Goal: Task Accomplishment & Management: Complete application form

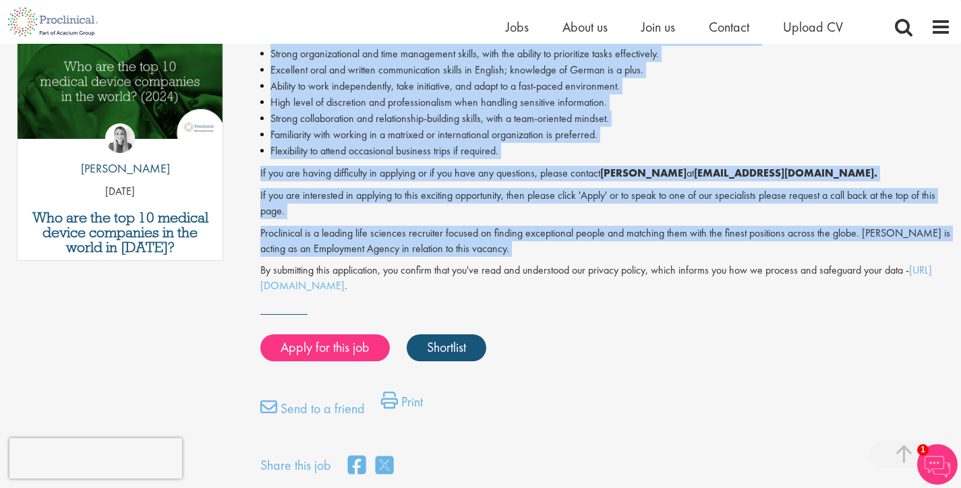
scroll to position [725, 0]
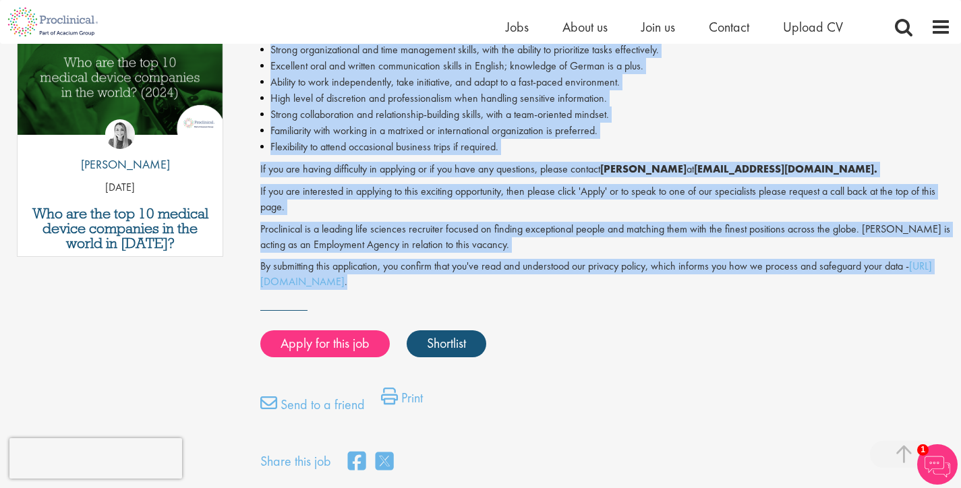
drag, startPoint x: 259, startPoint y: 88, endPoint x: 638, endPoint y: 284, distance: 426.7
copy div "Looking to step into the heart of innovation and make a real impact? Join our p…"
click at [617, 206] on p "If you are interested in applying to this exciting opportunity, then please cli…" at bounding box center [605, 199] width 691 height 31
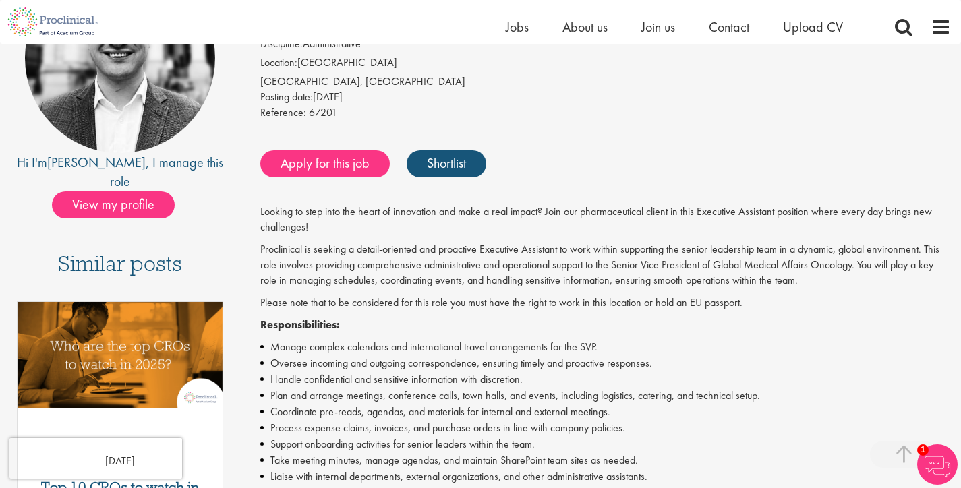
scroll to position [592, 0]
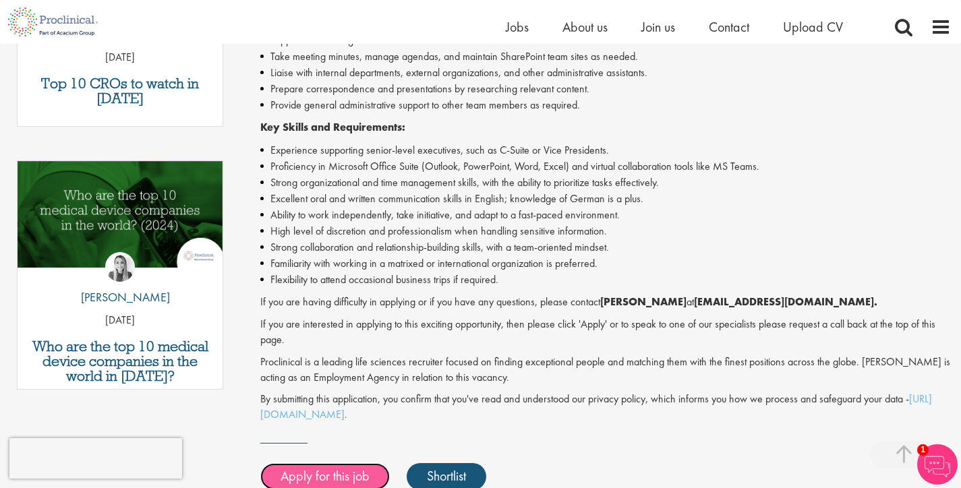
click at [372, 468] on link "Apply for this job" at bounding box center [325, 476] width 130 height 27
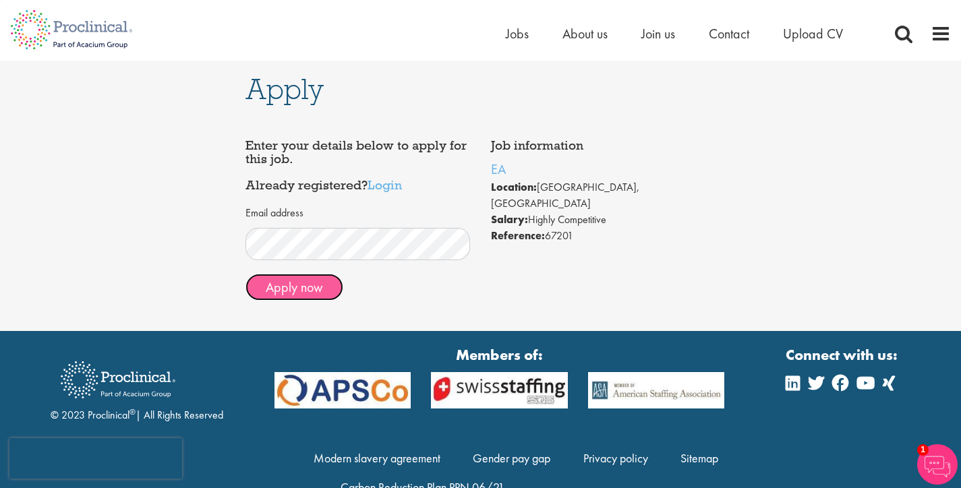
click at [309, 285] on button "Apply now" at bounding box center [295, 287] width 98 height 27
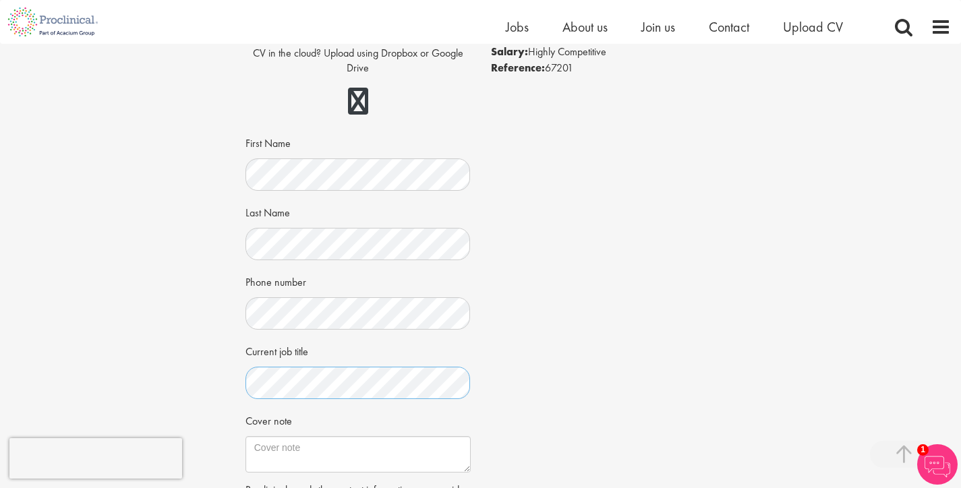
scroll to position [336, 0]
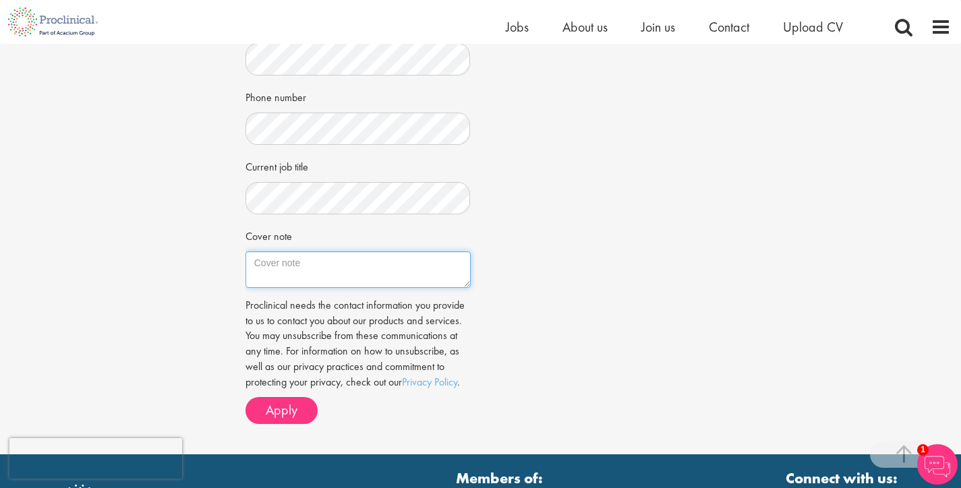
click at [343, 264] on textarea "Cover note" at bounding box center [358, 270] width 225 height 36
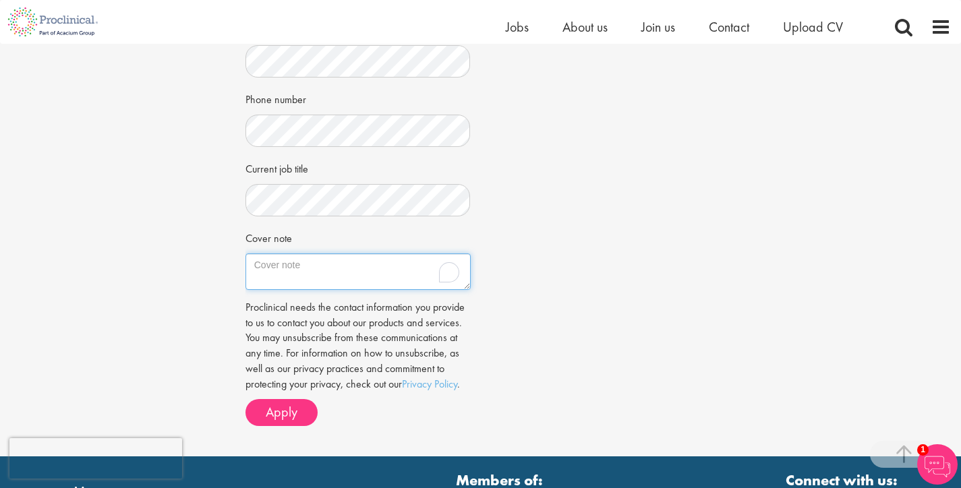
scroll to position [333, 0]
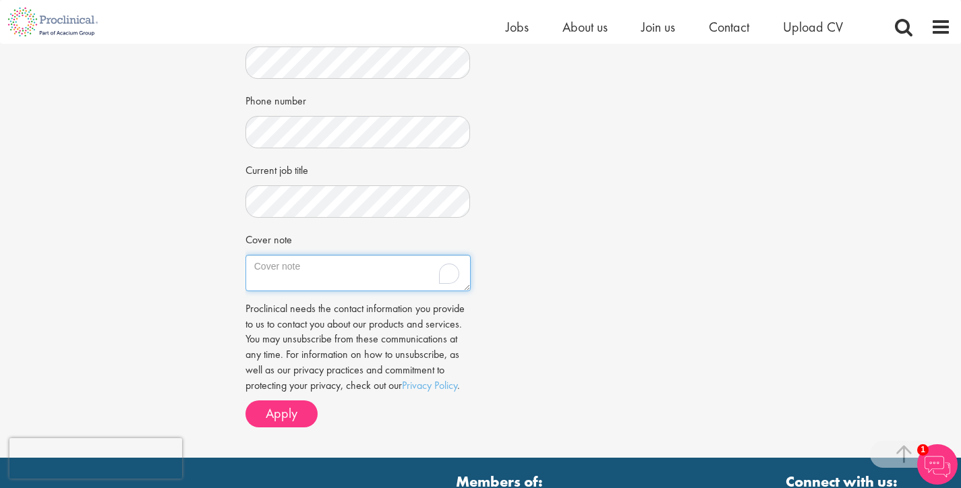
click at [331, 272] on textarea "Cover note" at bounding box center [358, 273] width 225 height 36
paste textarea "Dear Mr. Little, I am writing to express my strong interest in the Executive As…"
type textarea "Dear Mr. Little, I am writing to express my strong interest in the Executive As…"
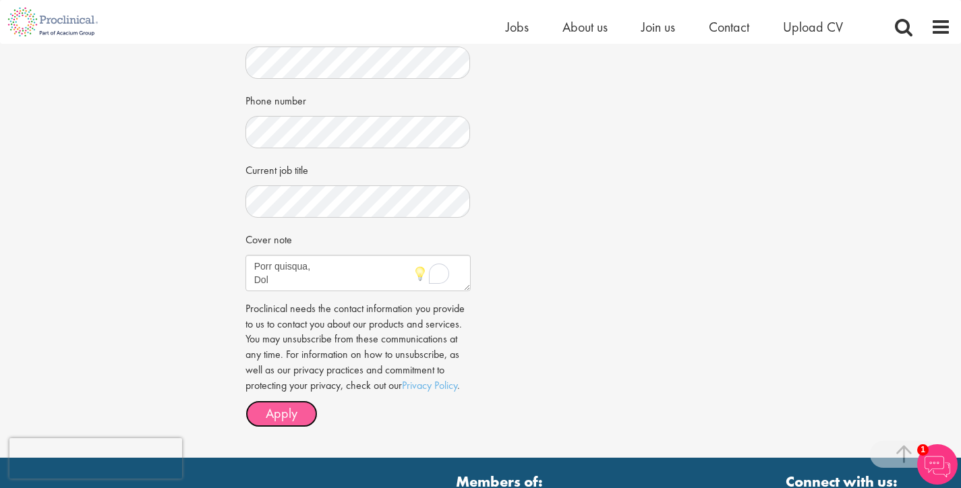
click at [291, 410] on span "Apply" at bounding box center [282, 414] width 32 height 18
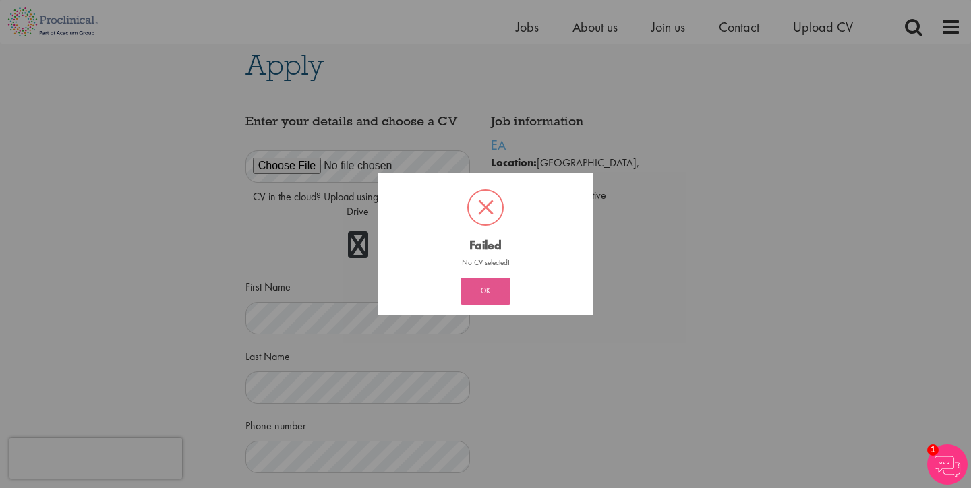
click at [493, 290] on button "OK" at bounding box center [486, 291] width 50 height 27
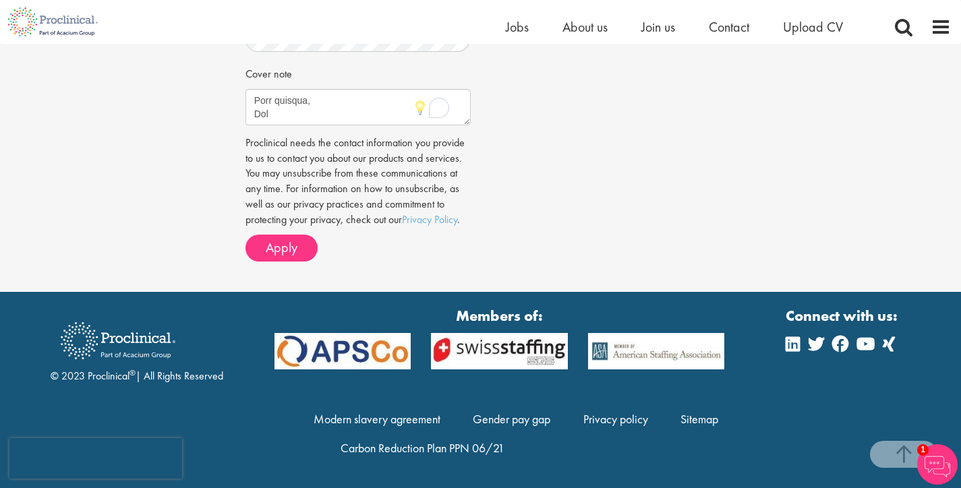
scroll to position [499, 0]
click at [297, 248] on span "Apply" at bounding box center [282, 248] width 32 height 18
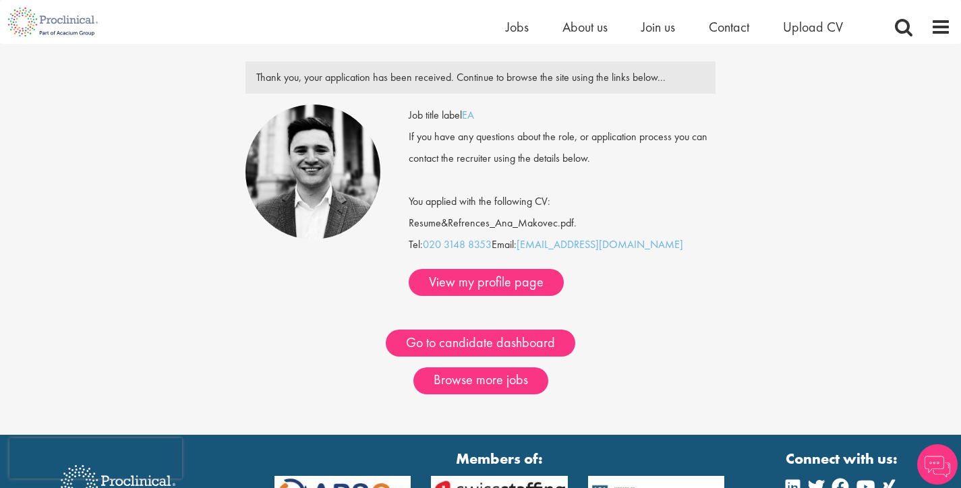
scroll to position [43, 0]
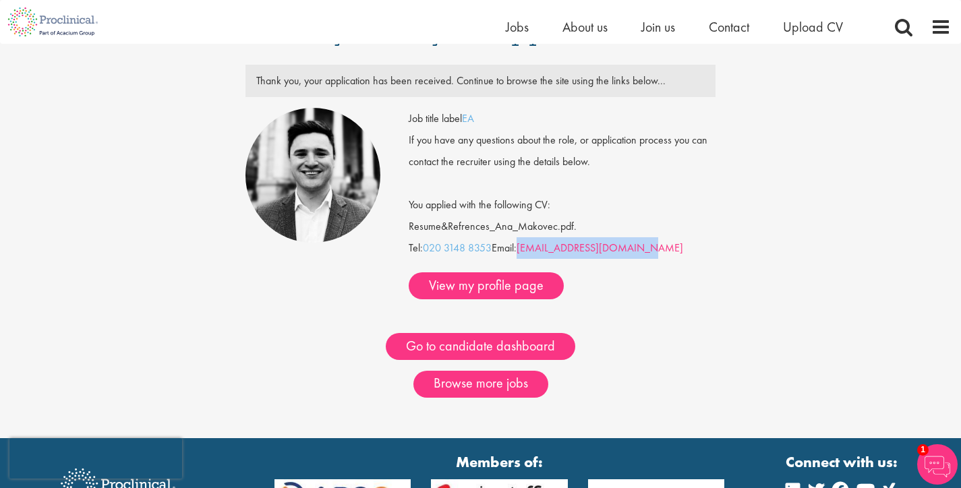
drag, startPoint x: 656, startPoint y: 249, endPoint x: 524, endPoint y: 246, distance: 132.3
click at [524, 246] on div "Job title label EA If you have any questions about the role, or application pro…" at bounding box center [562, 204] width 307 height 192
copy link "e.little@proclinical.com"
